Goal: Task Accomplishment & Management: Use online tool/utility

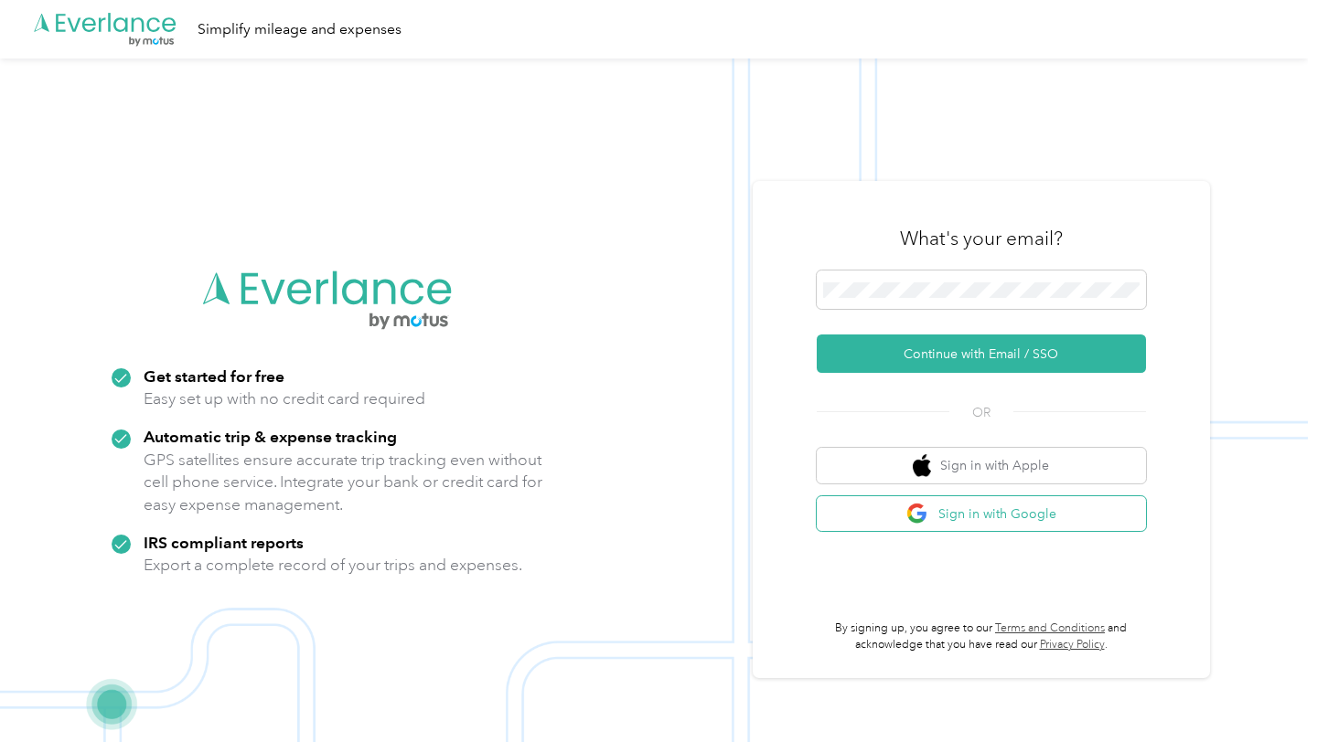
click at [936, 526] on button "Sign in with Google" at bounding box center [981, 514] width 329 height 36
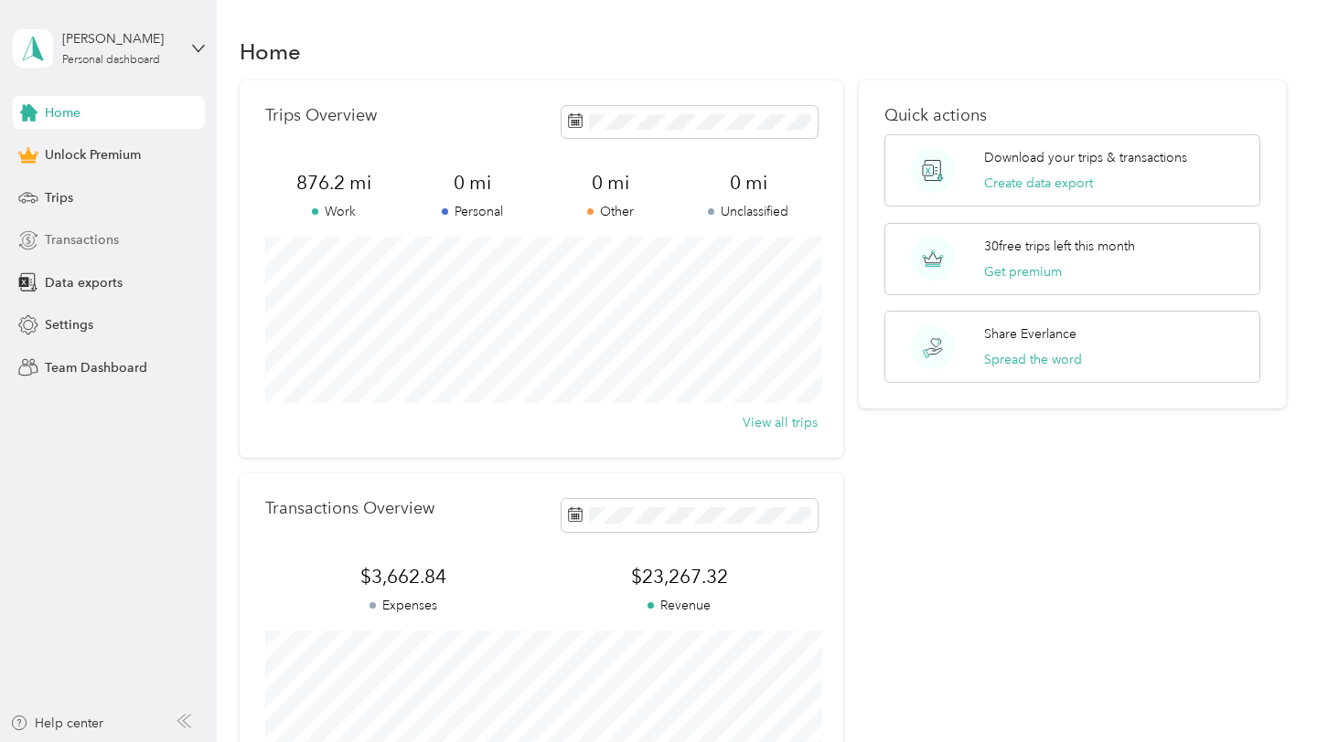
click at [105, 248] on span "Transactions" at bounding box center [82, 239] width 74 height 19
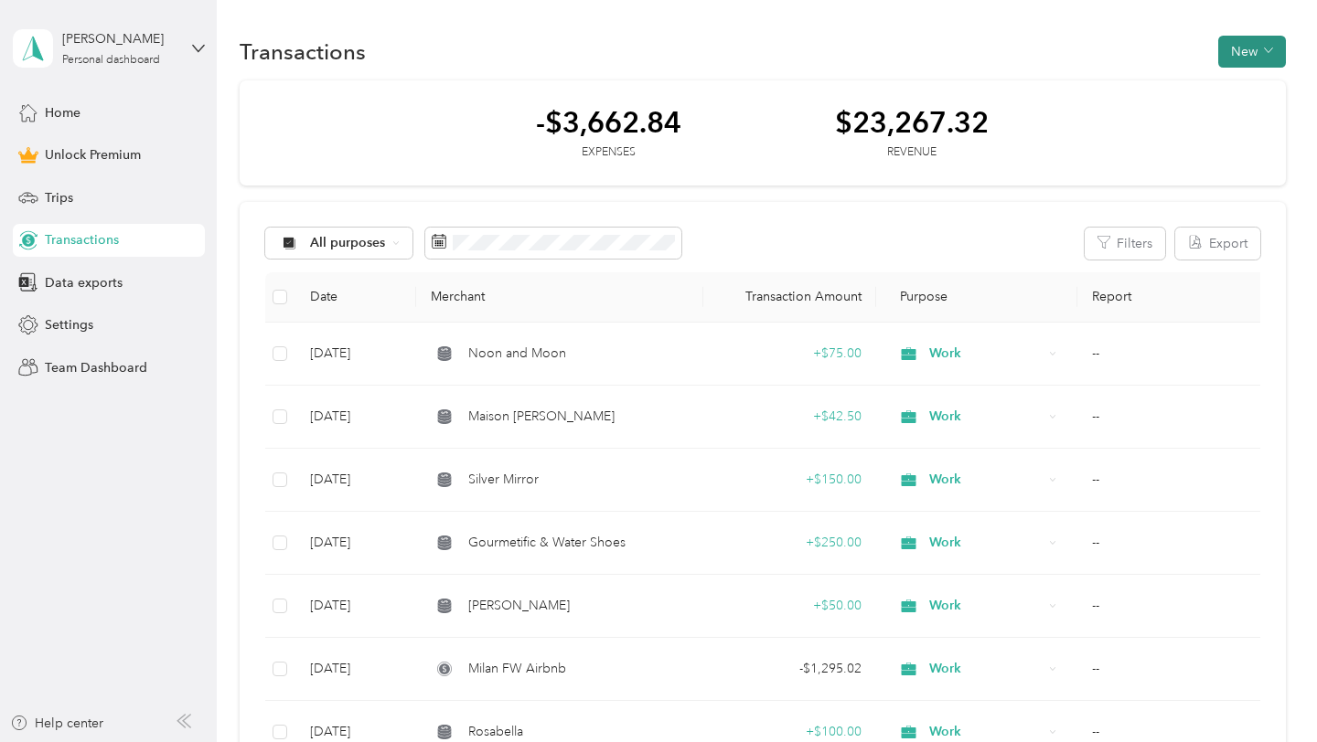
click at [1238, 53] on button "New" at bounding box center [1252, 52] width 68 height 32
click at [1270, 123] on span "Revenue" at bounding box center [1257, 118] width 50 height 19
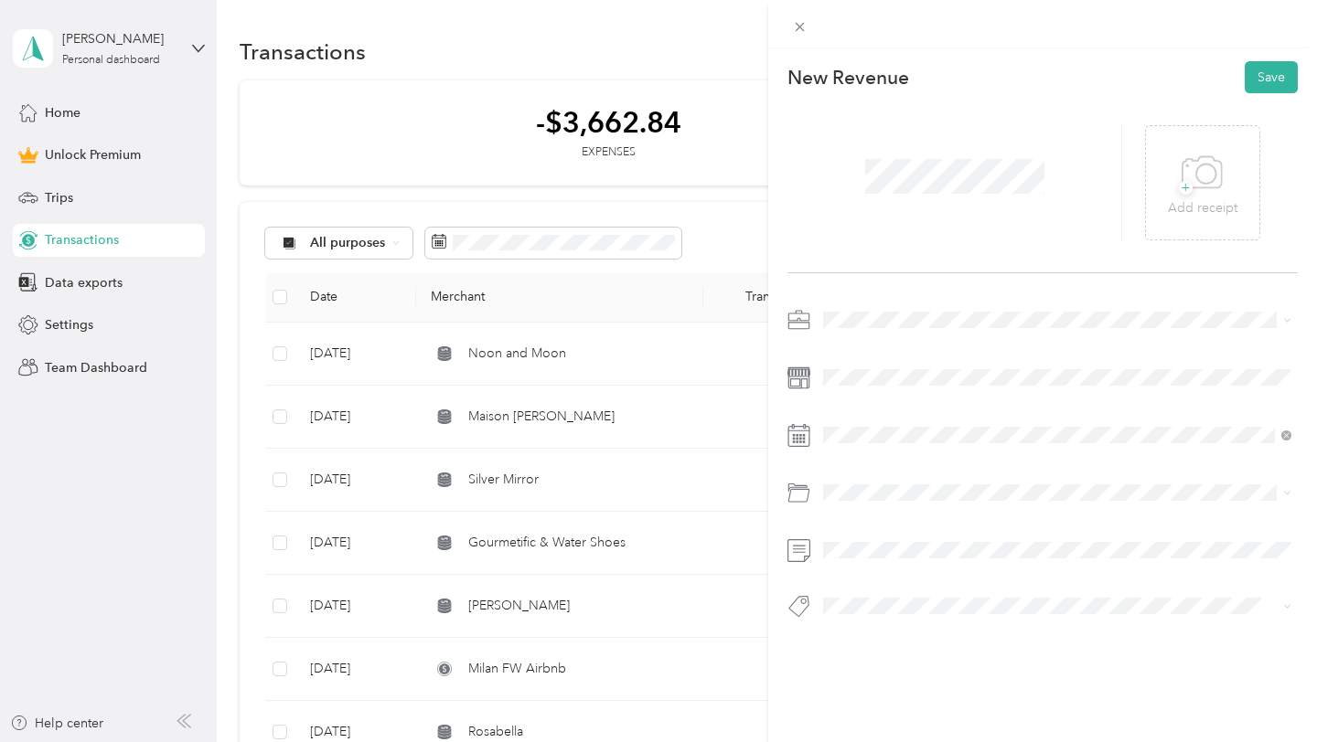
click at [874, 304] on div "New Revenue Save + Add receipt" at bounding box center [1042, 371] width 549 height 647
click at [858, 367] on ol "Work Personal Creative Other Charity Medical Moving Commute" at bounding box center [1057, 464] width 481 height 256
click at [858, 393] on div at bounding box center [1042, 468] width 510 height 326
click at [1256, 80] on button "Save" at bounding box center [1270, 77] width 53 height 32
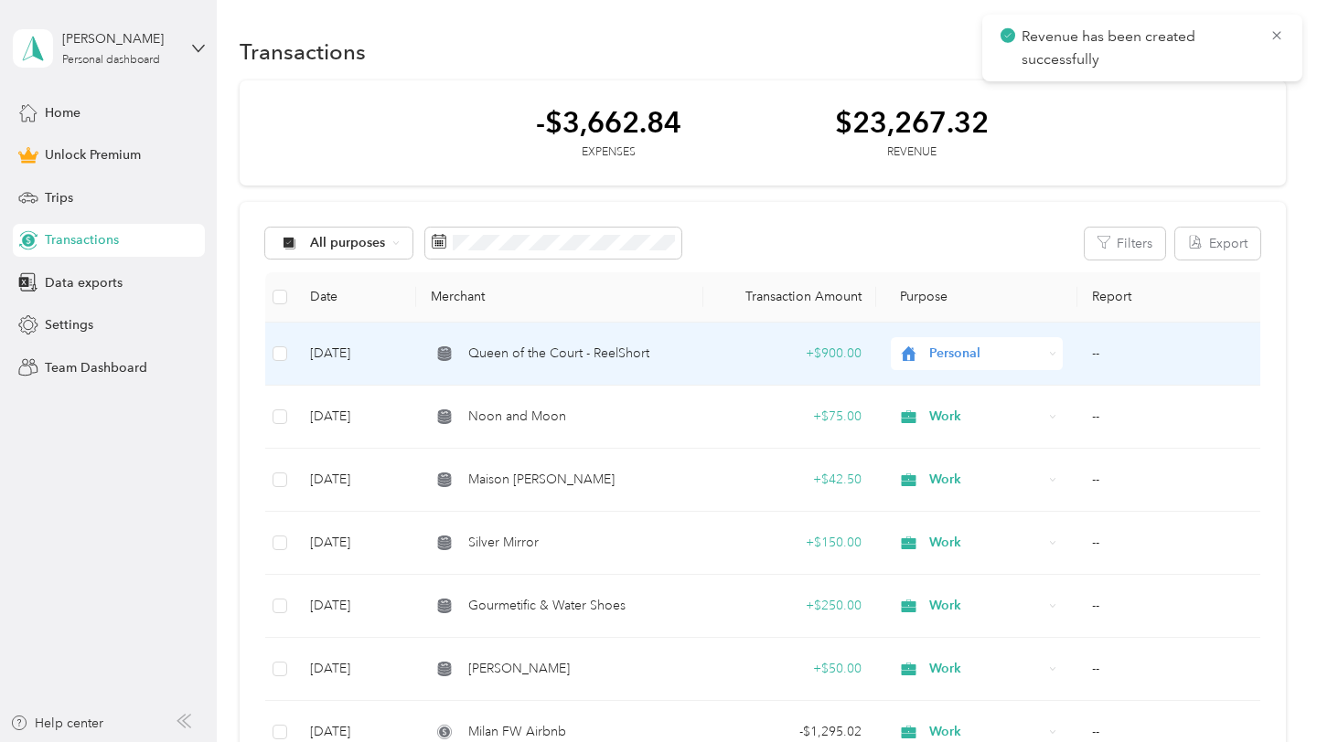
click at [968, 371] on td "Personal" at bounding box center [976, 354] width 201 height 63
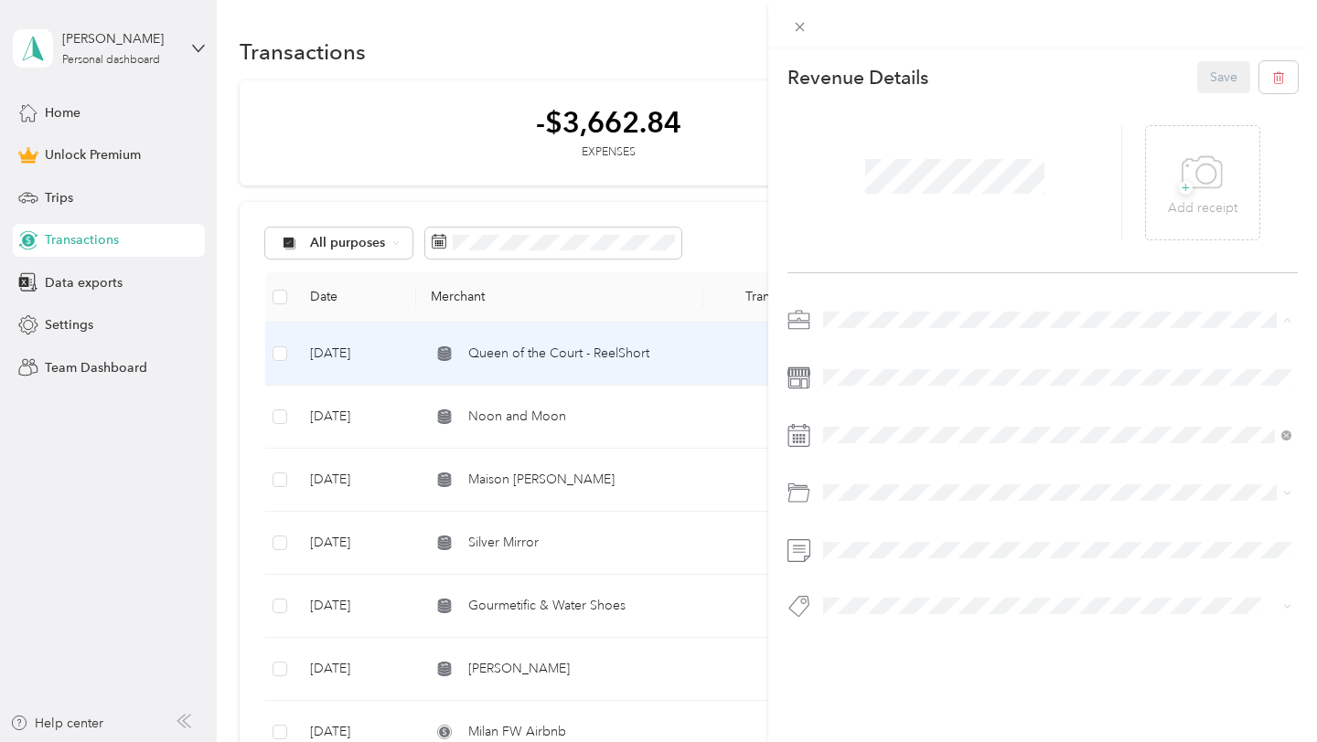
click at [860, 347] on div "Work" at bounding box center [1056, 352] width 455 height 19
click at [1210, 72] on button "Save" at bounding box center [1223, 77] width 53 height 32
